Goal: Find specific fact: Find specific fact

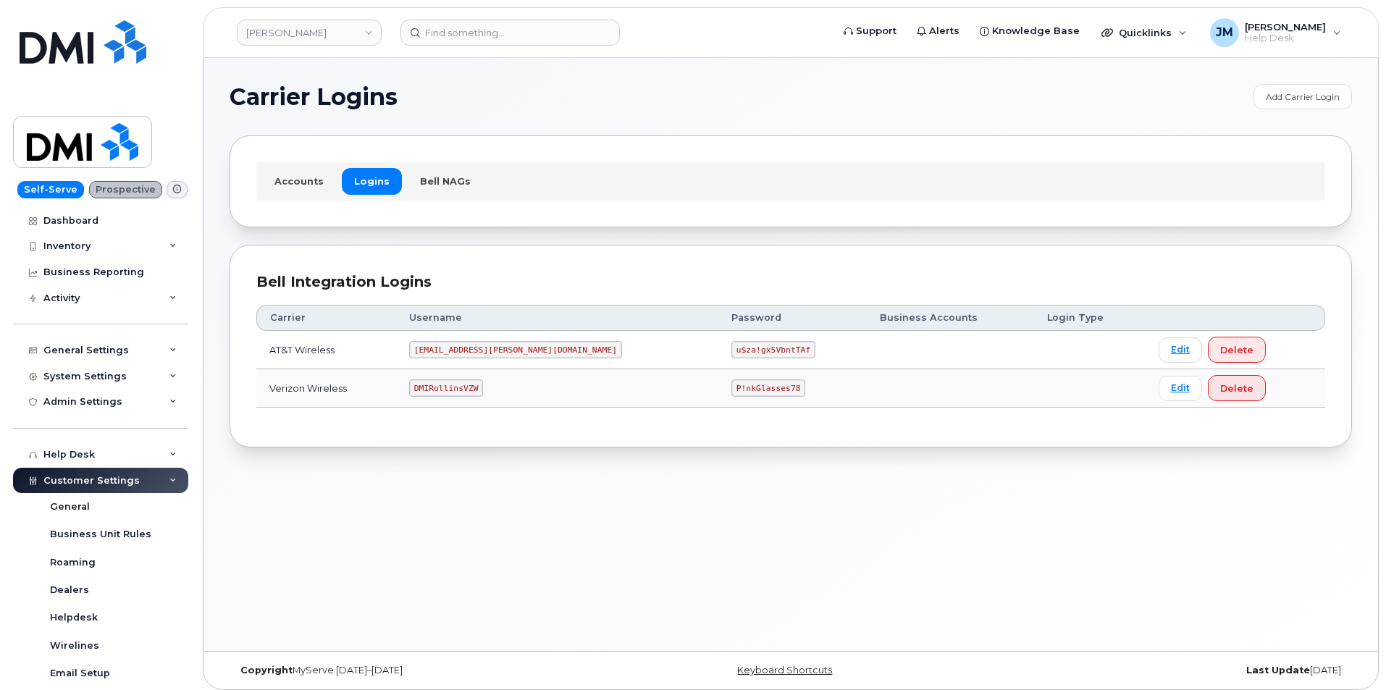
click at [527, 347] on code "[EMAIL_ADDRESS][PERSON_NAME][DOMAIN_NAME]" at bounding box center [515, 349] width 213 height 17
copy code "[EMAIL_ADDRESS][PERSON_NAME][DOMAIN_NAME]"
click at [732, 347] on code "u$za!gx5VbntTAf" at bounding box center [774, 349] width 84 height 17
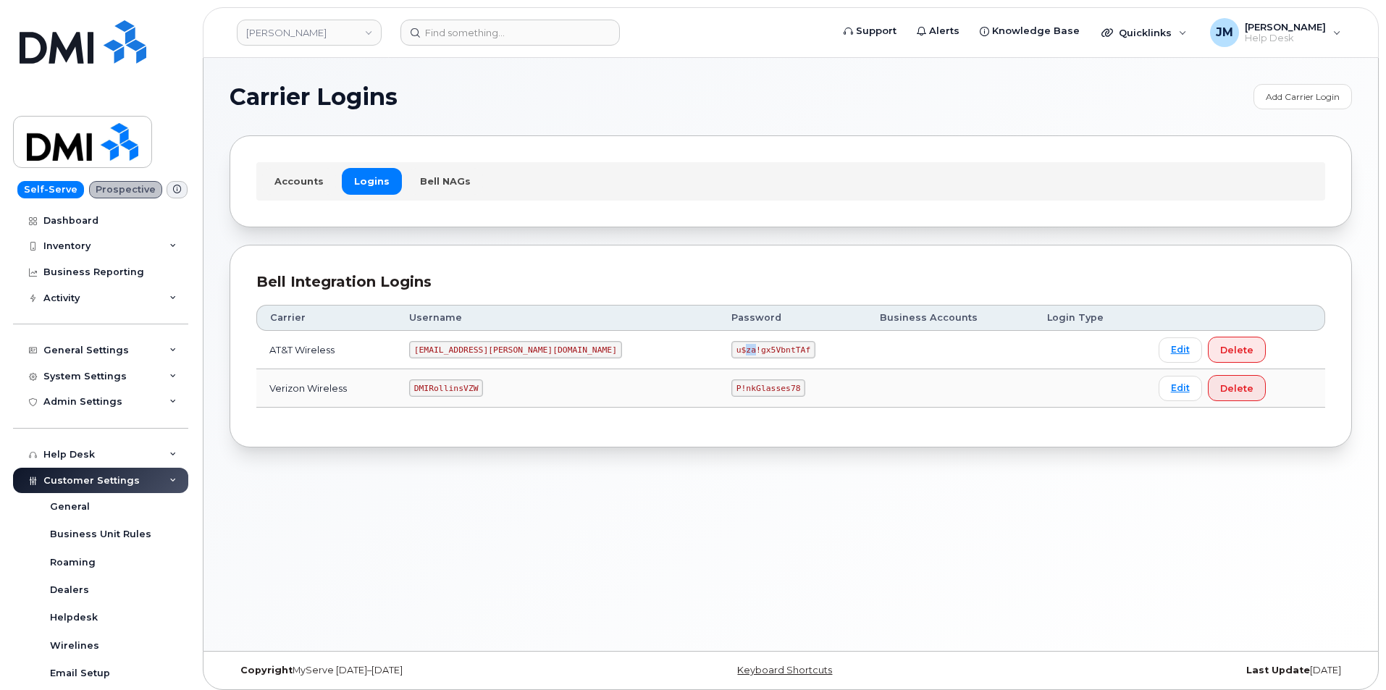
click at [732, 347] on code "u$za!gx5VbntTAf" at bounding box center [774, 349] width 84 height 17
copy code "u$za!gx5VbntTAf"
click at [732, 347] on code "u$za!gx5VbntTAf" at bounding box center [774, 349] width 84 height 17
drag, startPoint x: 646, startPoint y: 348, endPoint x: 717, endPoint y: 354, distance: 71.2
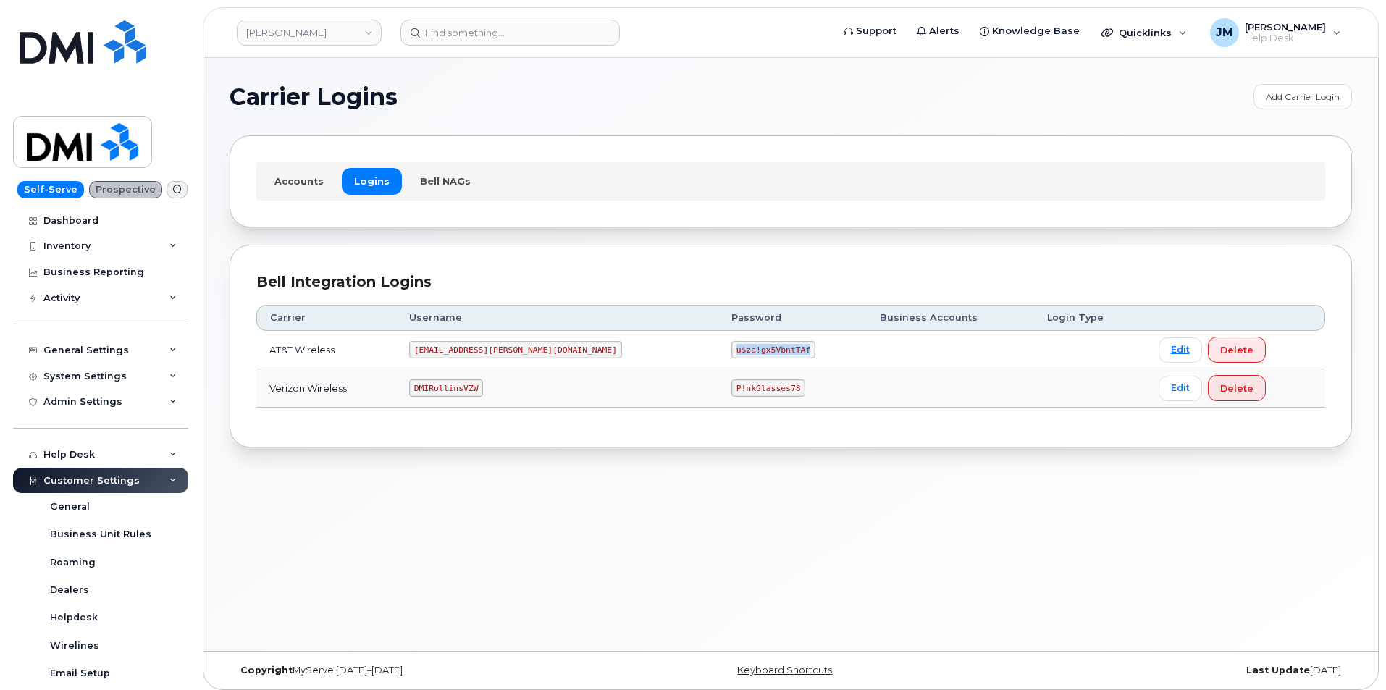
click at [732, 354] on code "u$za!gx5VbntTAf" at bounding box center [774, 349] width 84 height 17
copy code "u$za!gx5VbntTAf"
drag, startPoint x: 533, startPoint y: 351, endPoint x: 424, endPoint y: 352, distance: 109.4
click at [424, 352] on td "[EMAIL_ADDRESS][PERSON_NAME][DOMAIN_NAME]" at bounding box center [557, 350] width 322 height 38
copy code "[EMAIL_ADDRESS][PERSON_NAME][DOMAIN_NAME]"
